Goal: Navigation & Orientation: Find specific page/section

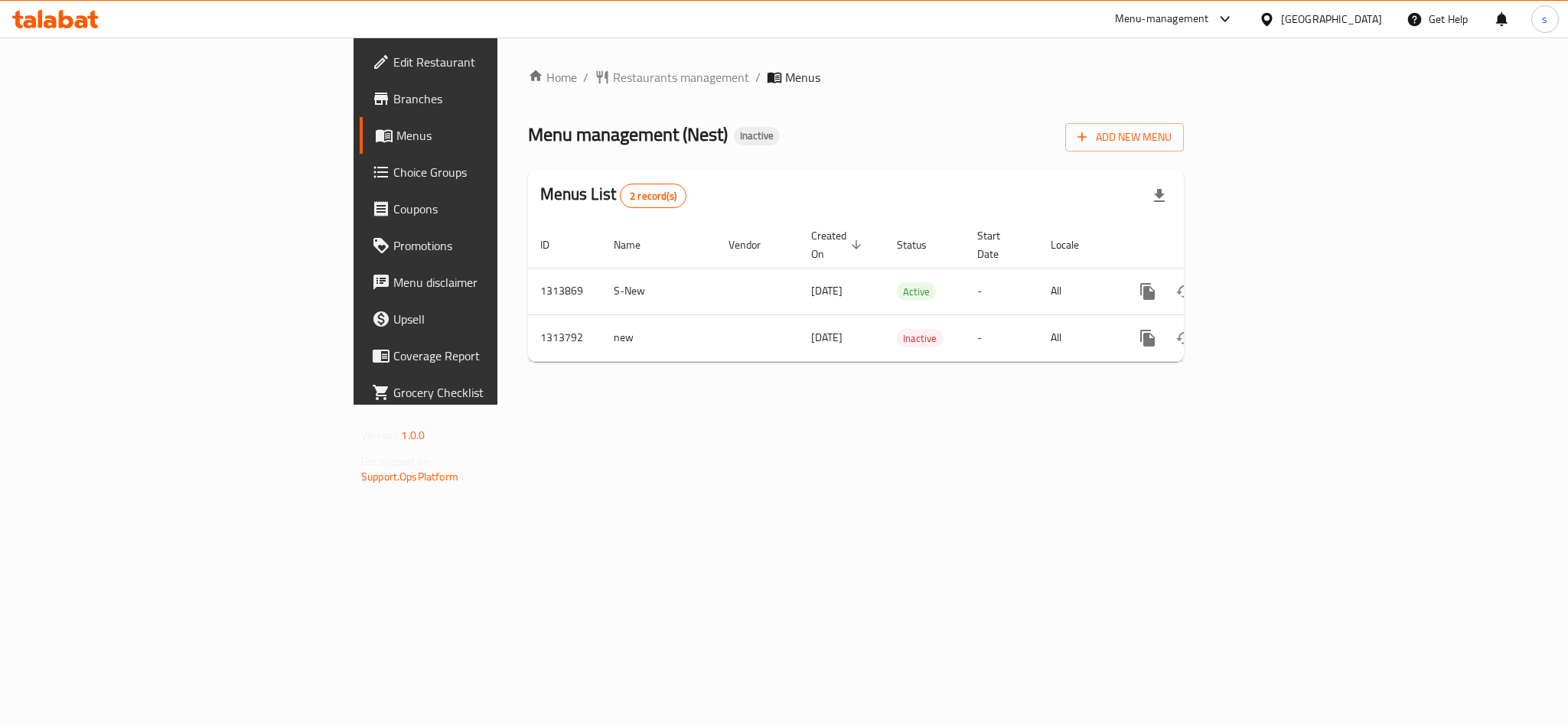
click at [1381, 22] on div "[GEOGRAPHIC_DATA]" at bounding box center [1331, 19] width 101 height 17
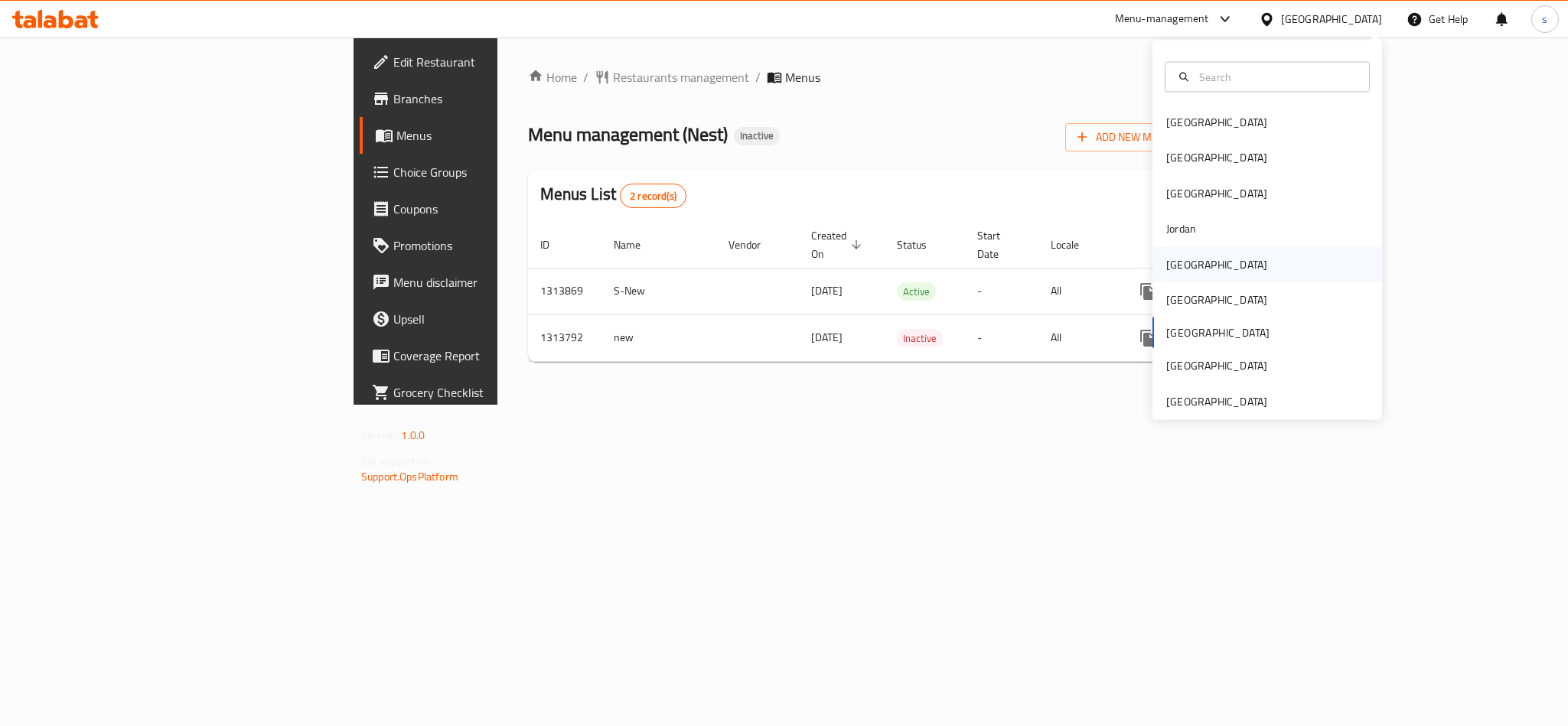
click at [1171, 270] on div "[GEOGRAPHIC_DATA]" at bounding box center [1216, 264] width 101 height 17
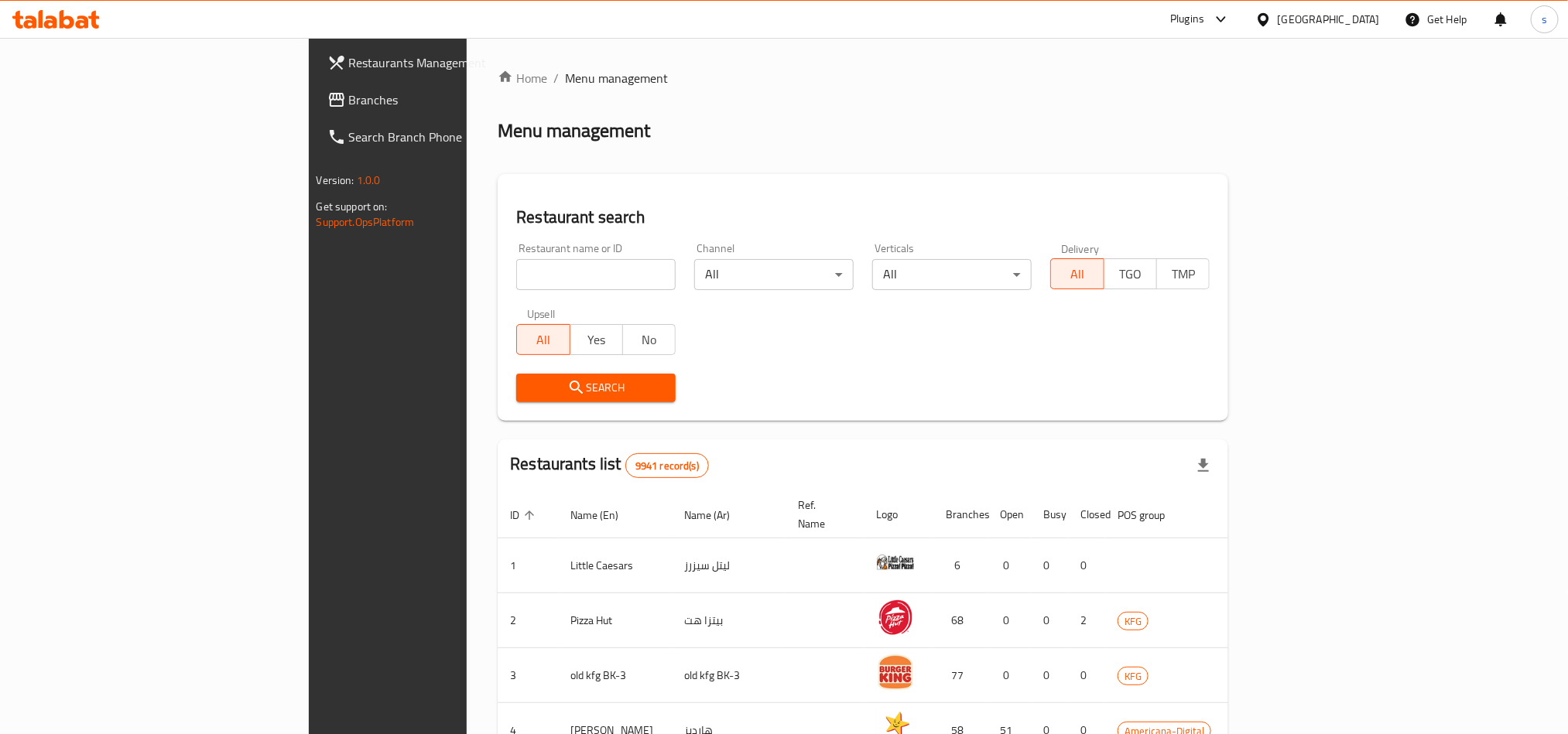
click at [349, 97] on span "Branches" at bounding box center [453, 100] width 209 height 19
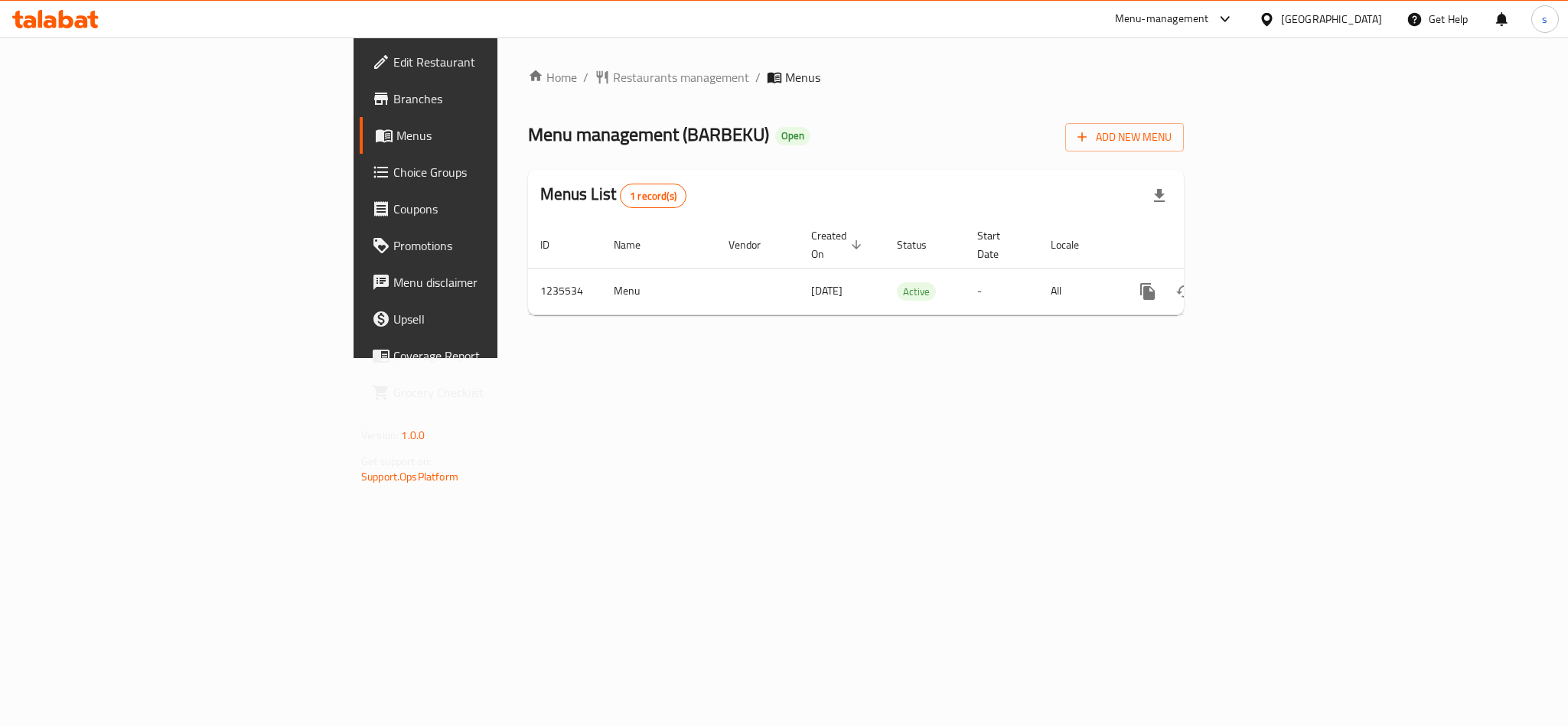
click at [1355, 15] on div "[GEOGRAPHIC_DATA]" at bounding box center [1331, 19] width 101 height 17
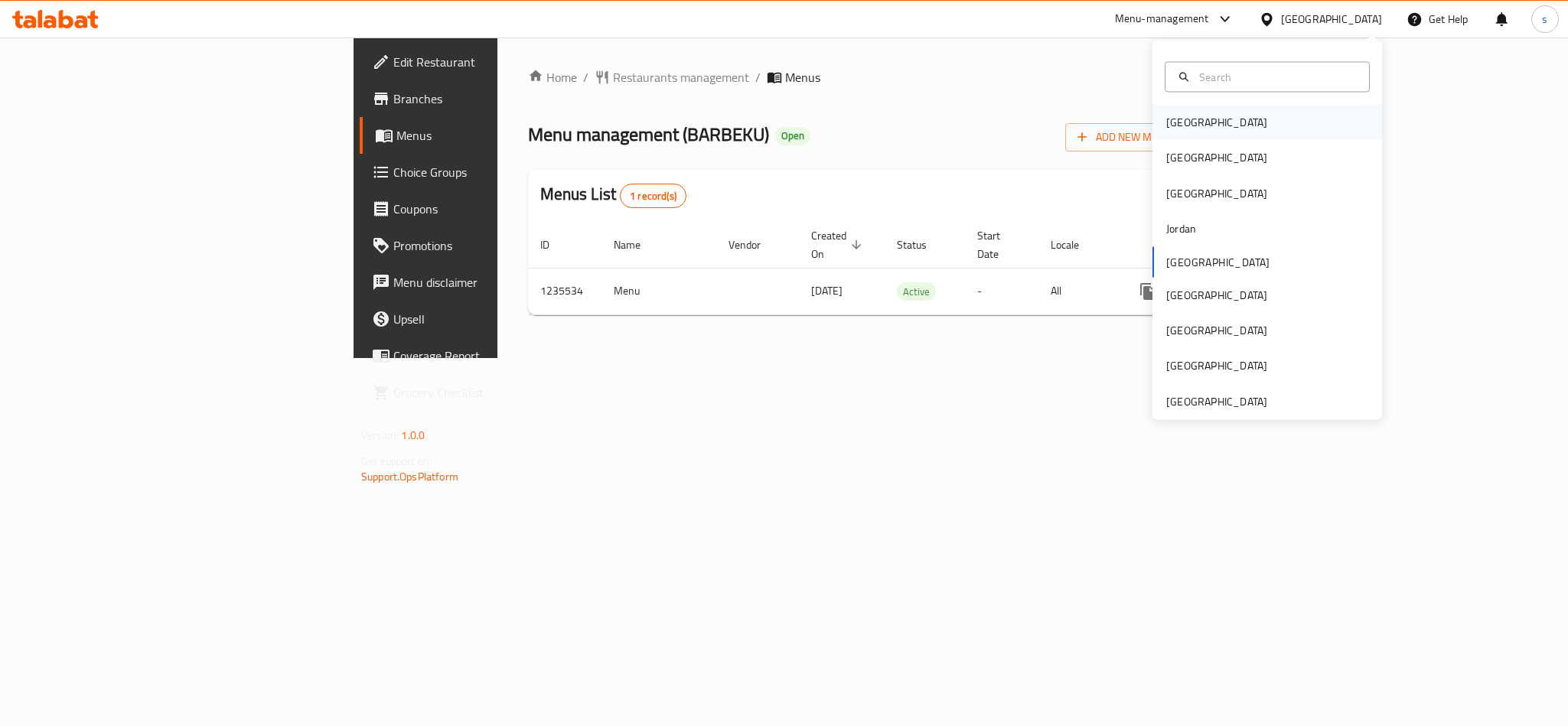
click at [1173, 128] on div "[GEOGRAPHIC_DATA]" at bounding box center [1216, 122] width 101 height 17
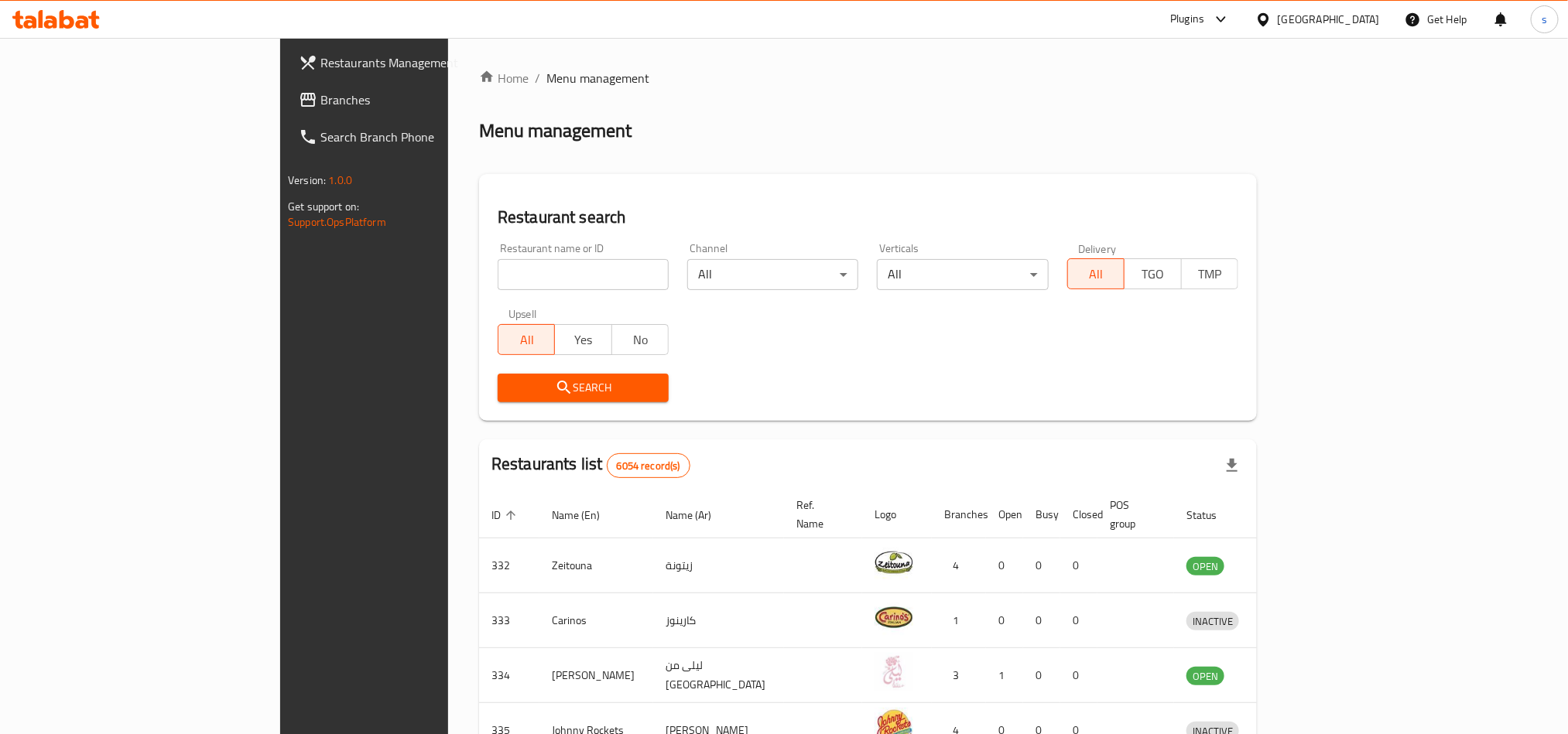
click at [1361, 16] on div "[GEOGRAPHIC_DATA]" at bounding box center [1328, 19] width 102 height 17
click at [1166, 265] on div "[GEOGRAPHIC_DATA]" at bounding box center [1212, 263] width 102 height 17
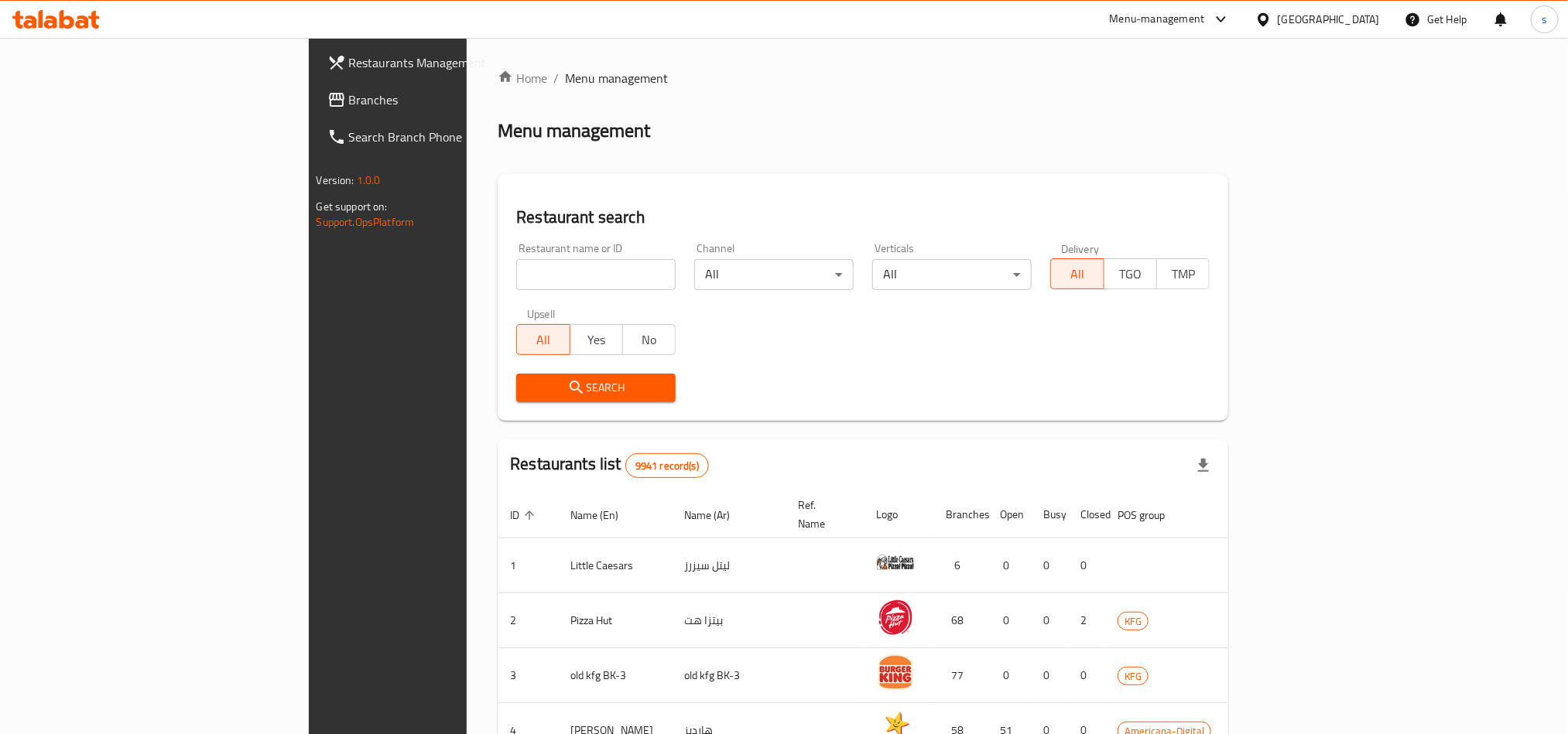
click at [349, 97] on span "Branches" at bounding box center [453, 100] width 209 height 19
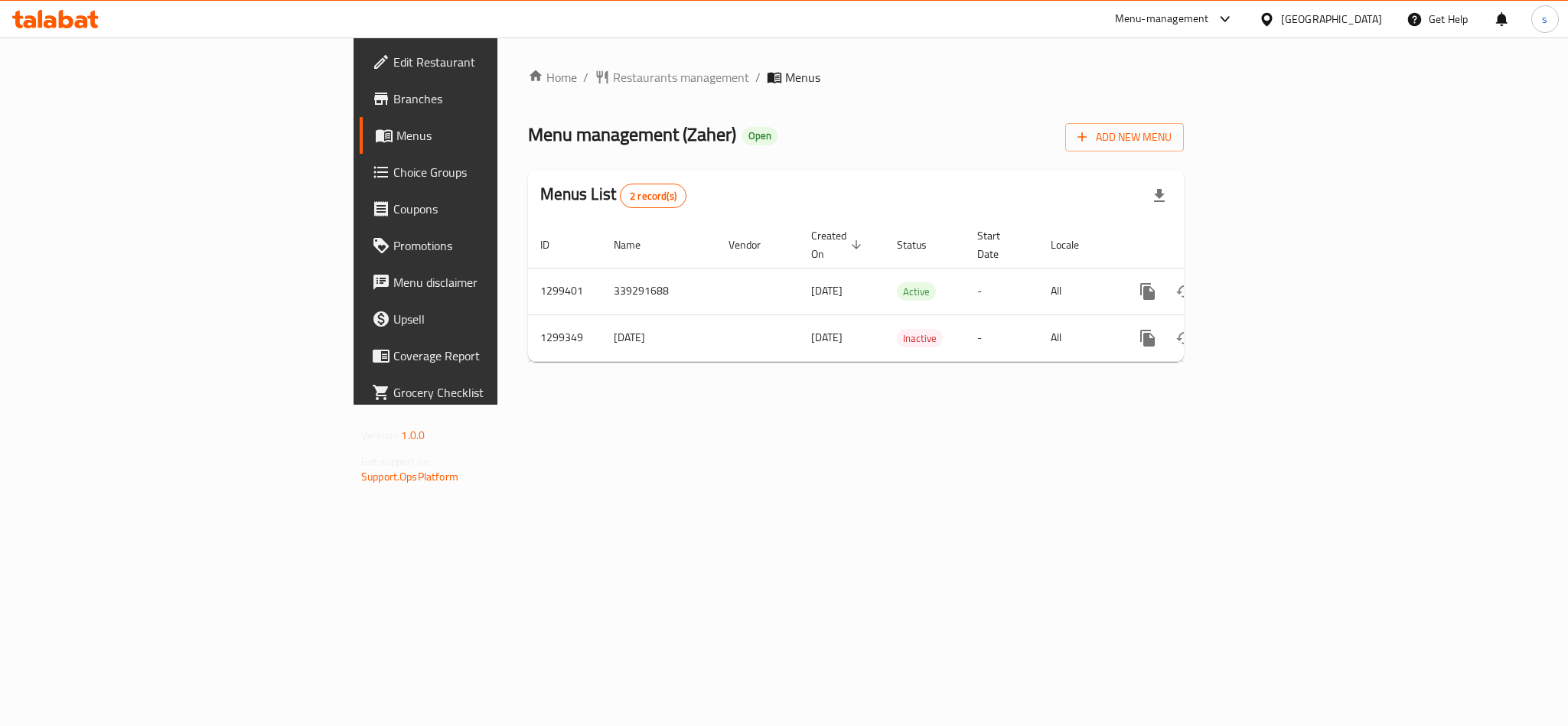
click at [1361, 16] on div "[GEOGRAPHIC_DATA]" at bounding box center [1331, 19] width 101 height 17
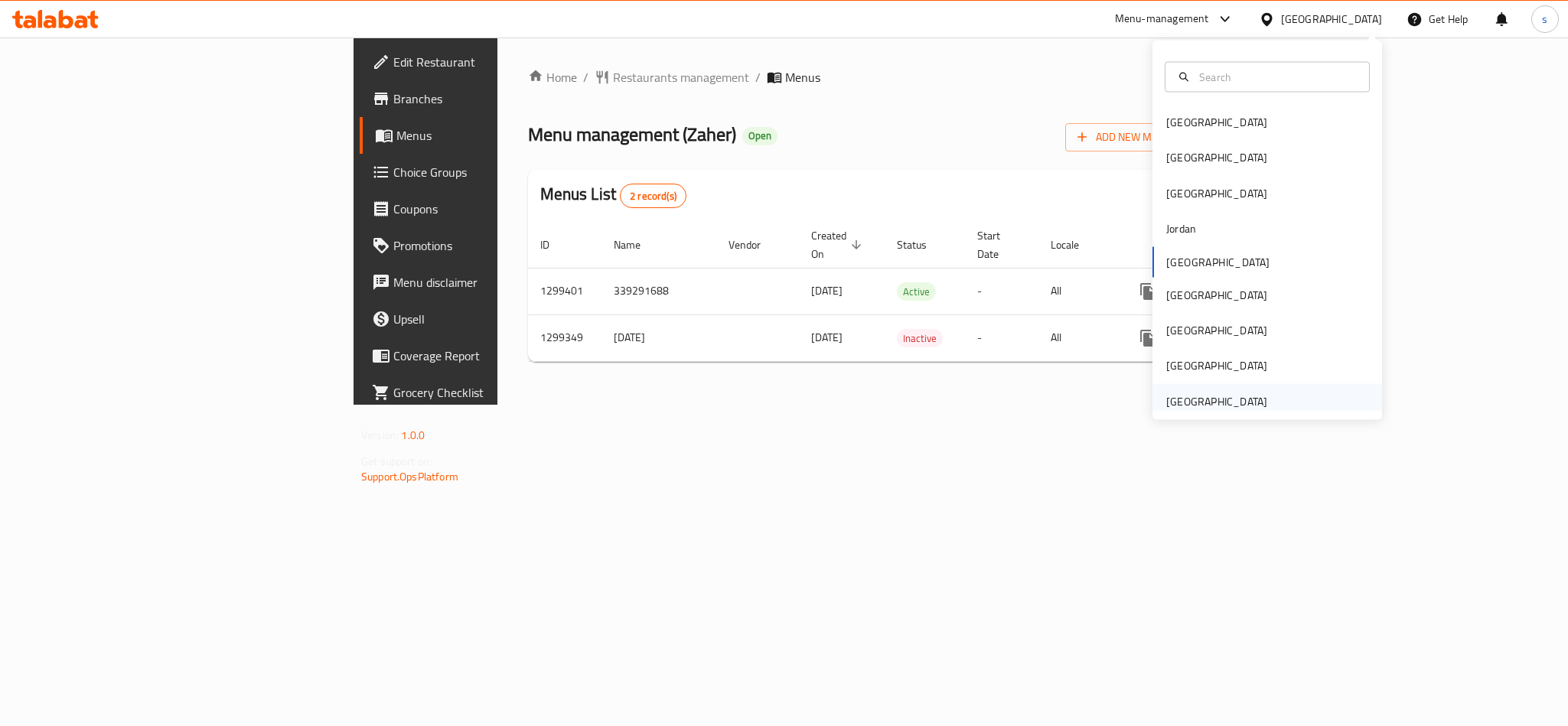
click at [1232, 397] on div "[GEOGRAPHIC_DATA]" at bounding box center [1216, 401] width 101 height 17
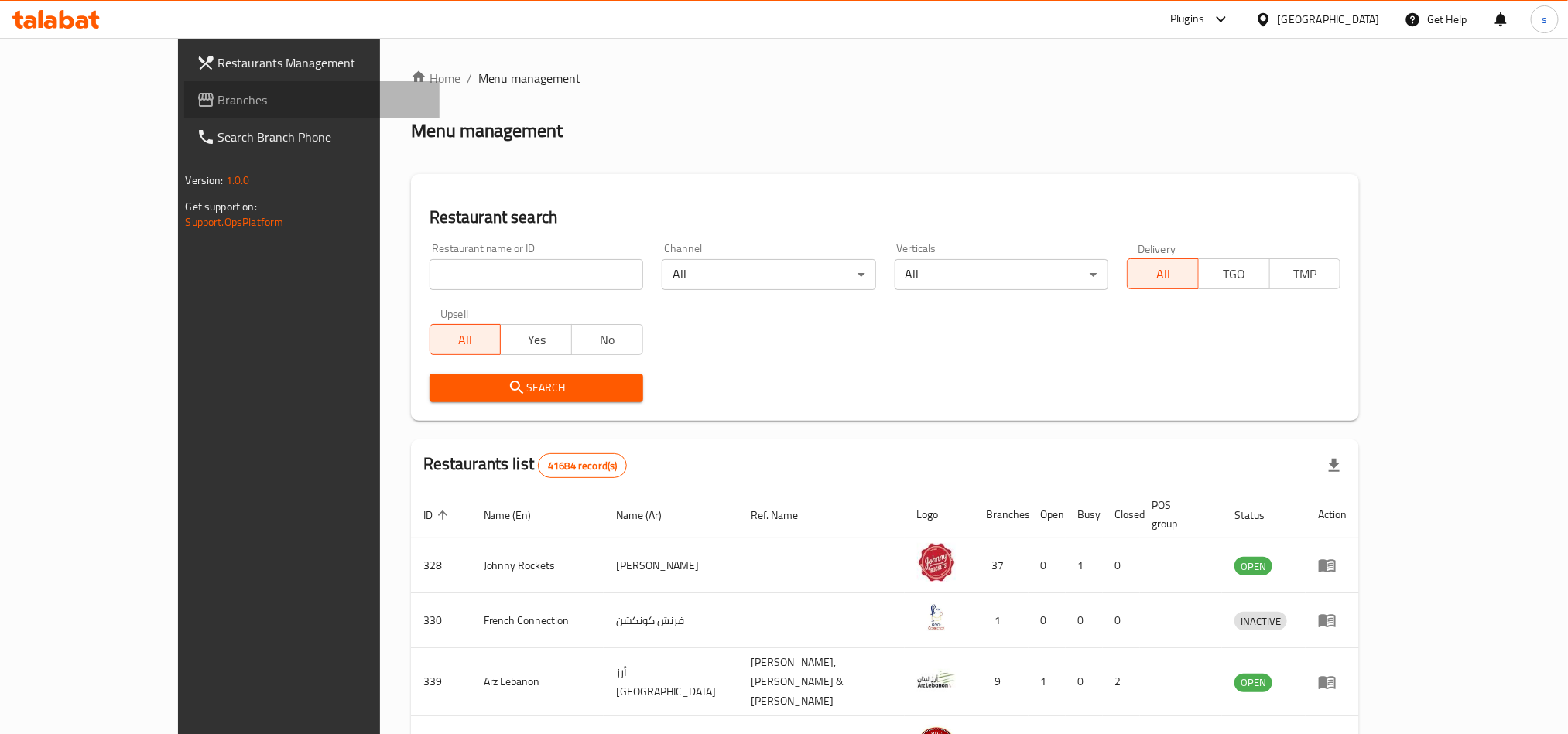
click at [218, 100] on span "Branches" at bounding box center [322, 100] width 209 height 19
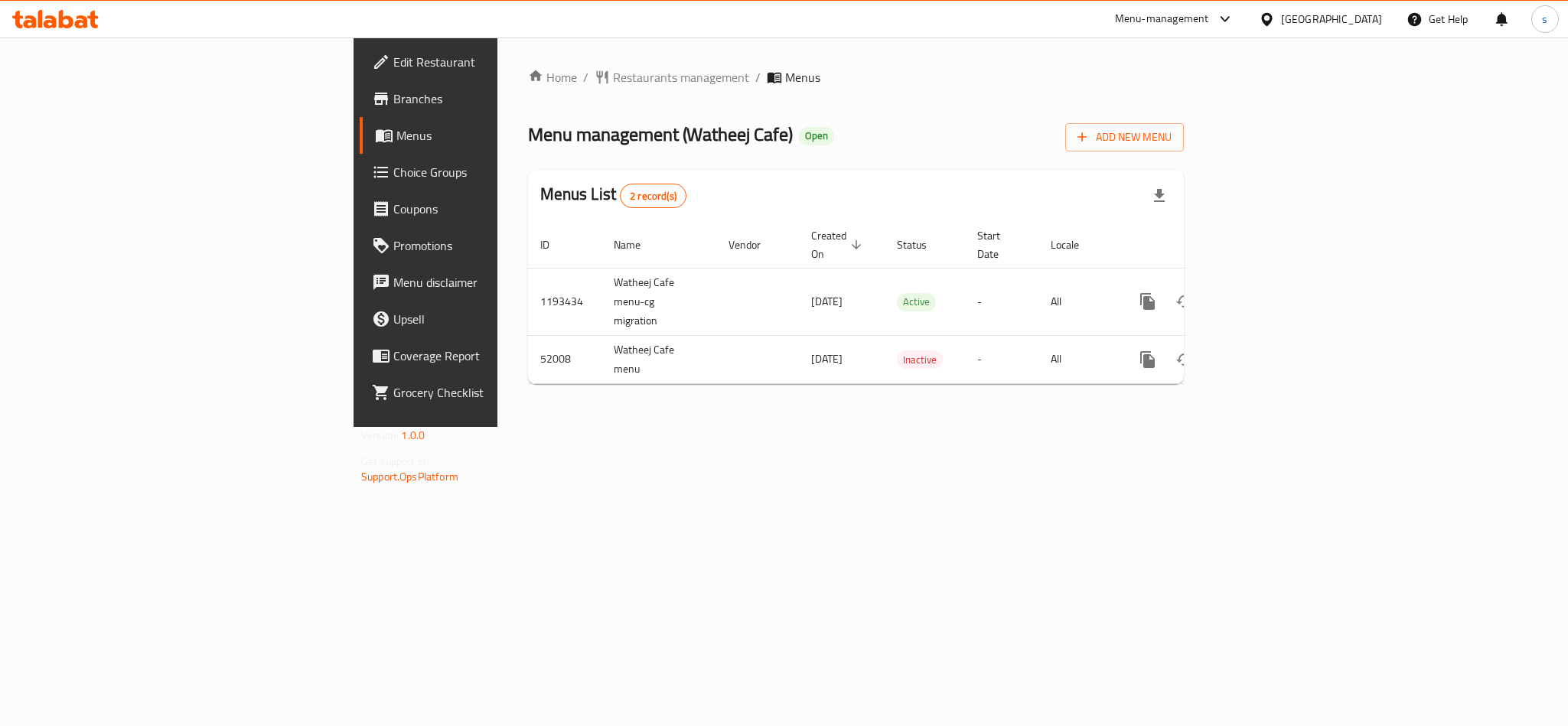
click at [1329, 14] on div "[GEOGRAPHIC_DATA]" at bounding box center [1331, 19] width 101 height 17
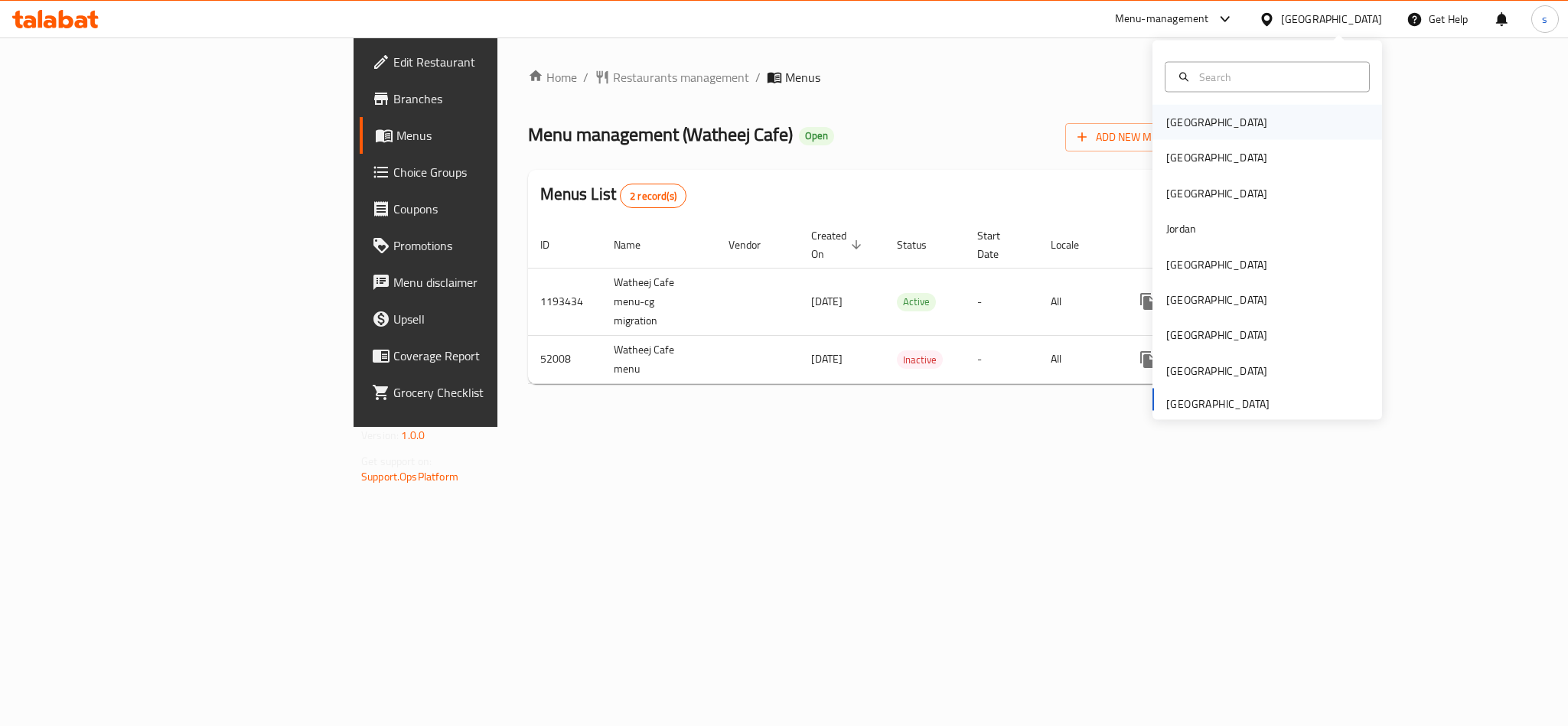
click at [1178, 129] on div "Bahrain" at bounding box center [1216, 122] width 101 height 17
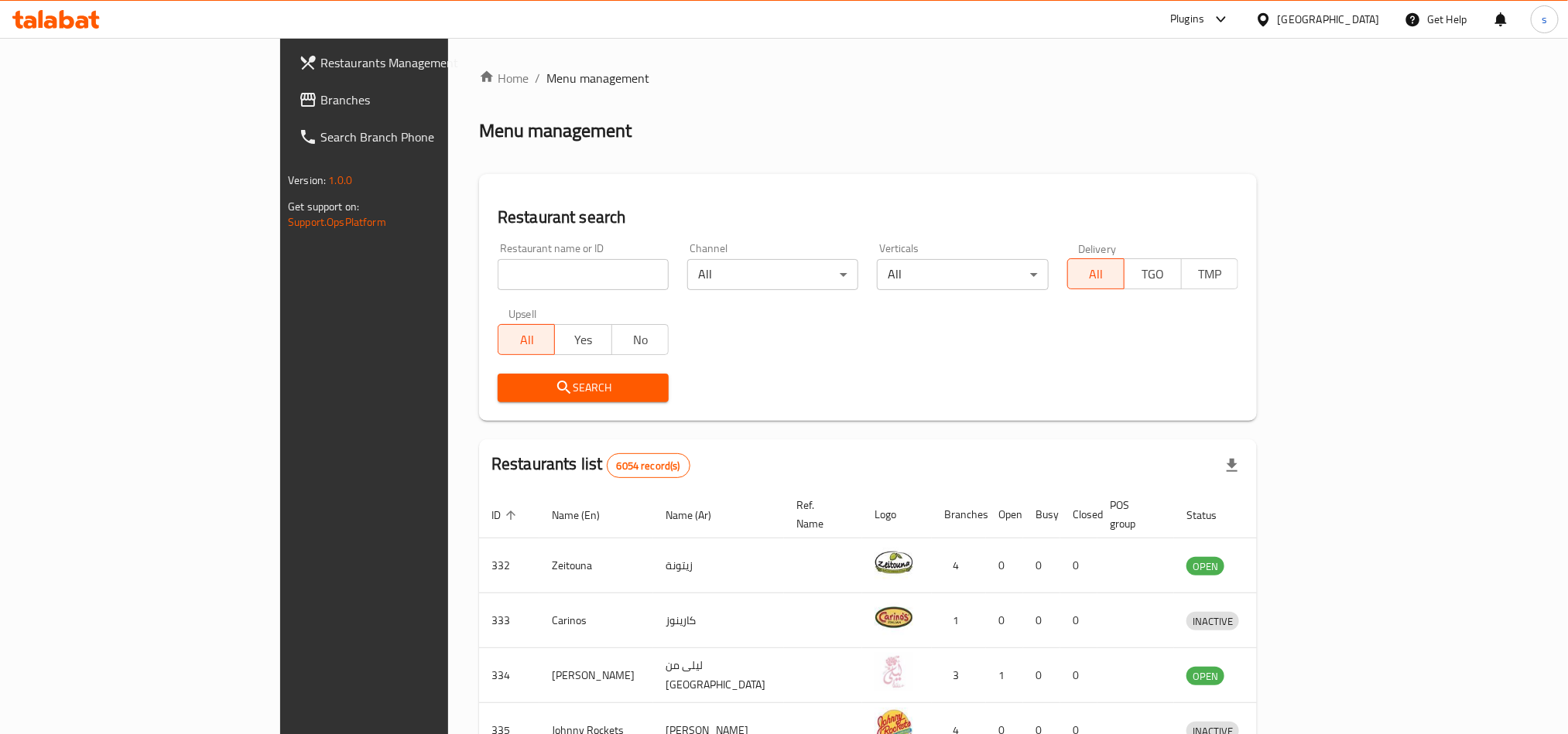
drag, startPoint x: 1336, startPoint y: 17, endPoint x: 1342, endPoint y: 24, distance: 9.2
click at [1271, 17] on icon at bounding box center [1263, 19] width 16 height 16
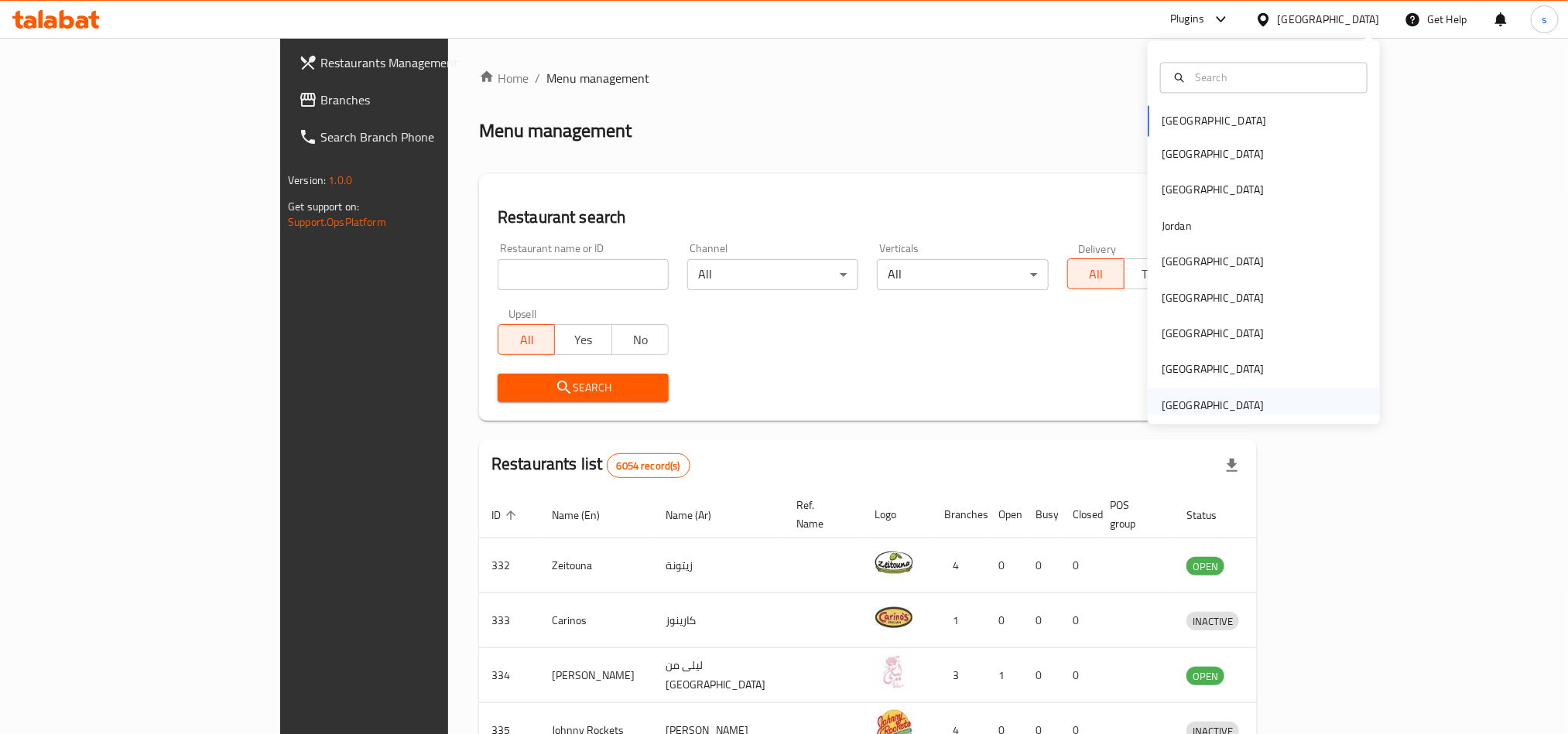
click at [1187, 402] on div "[GEOGRAPHIC_DATA]" at bounding box center [1212, 405] width 102 height 17
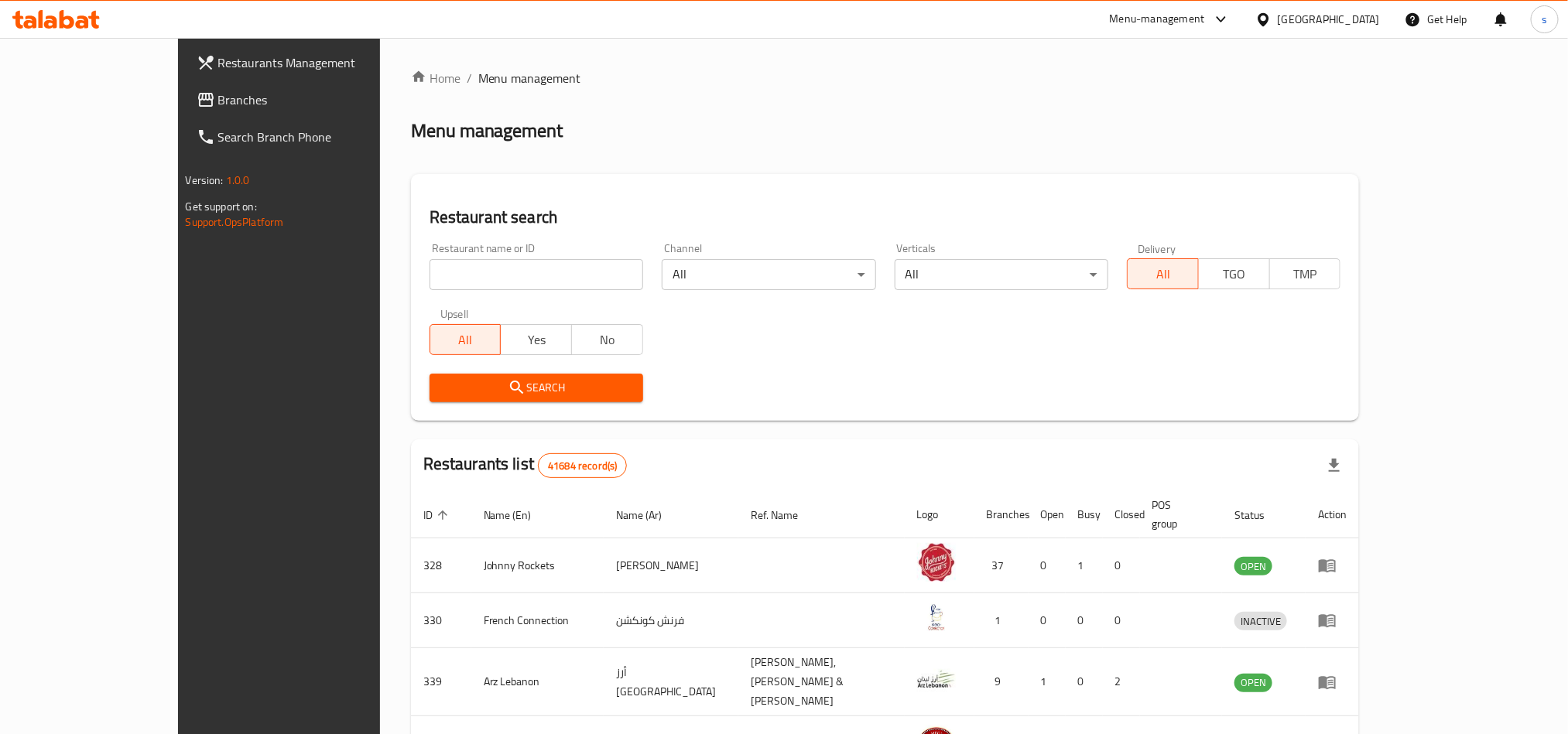
click at [218, 98] on span "Branches" at bounding box center [322, 100] width 209 height 19
